Goal: Entertainment & Leisure: Consume media (video, audio)

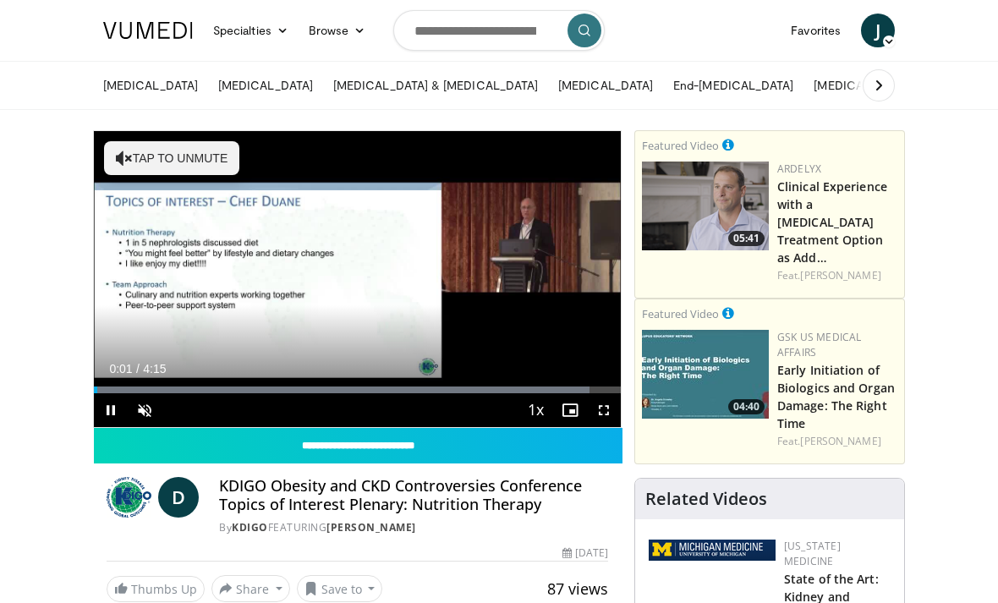
click at [96, 409] on span "Video Player" at bounding box center [111, 410] width 34 height 34
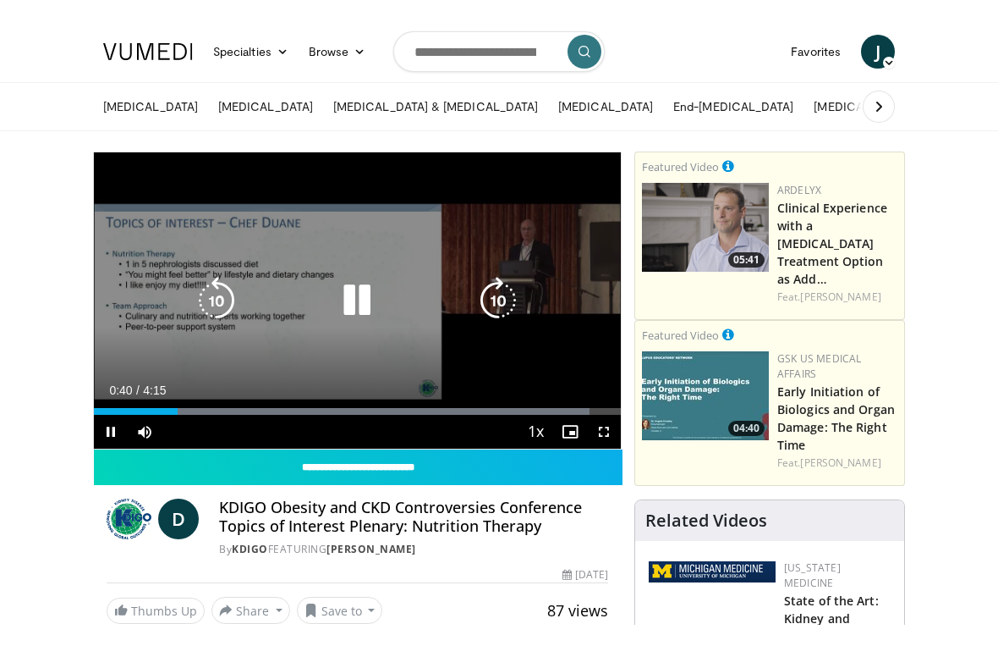
scroll to position [20, 0]
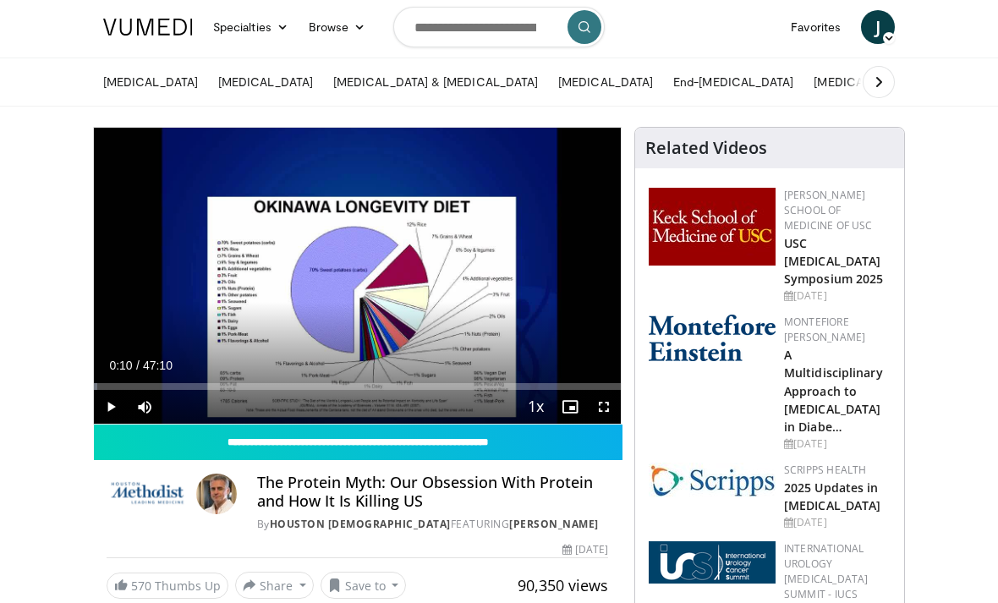
scroll to position [4, 0]
